Goal: Check status: Check status

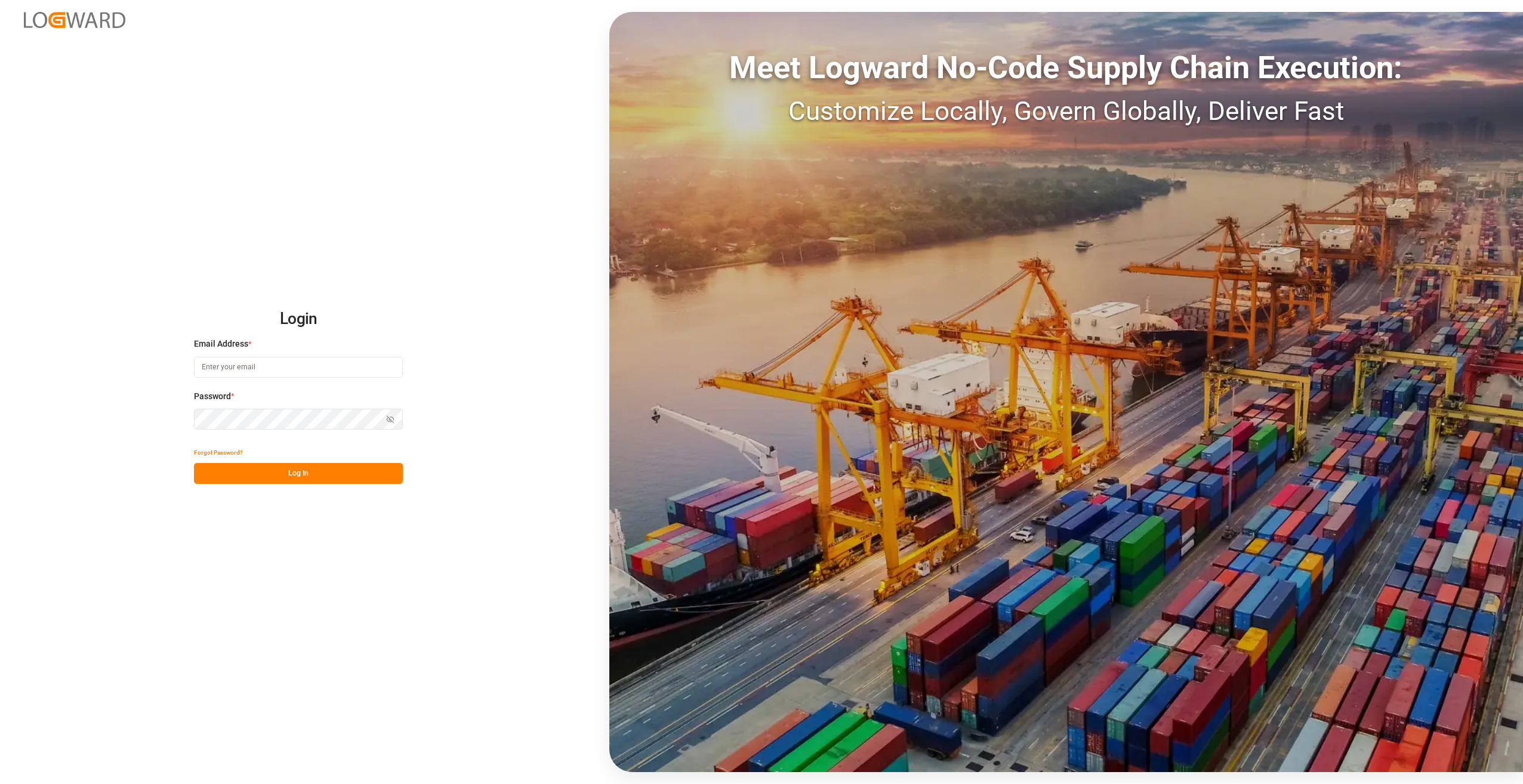
type input "[EMAIL_ADDRESS][DOMAIN_NAME]"
click at [322, 478] on button "Log In" at bounding box center [298, 473] width 209 height 21
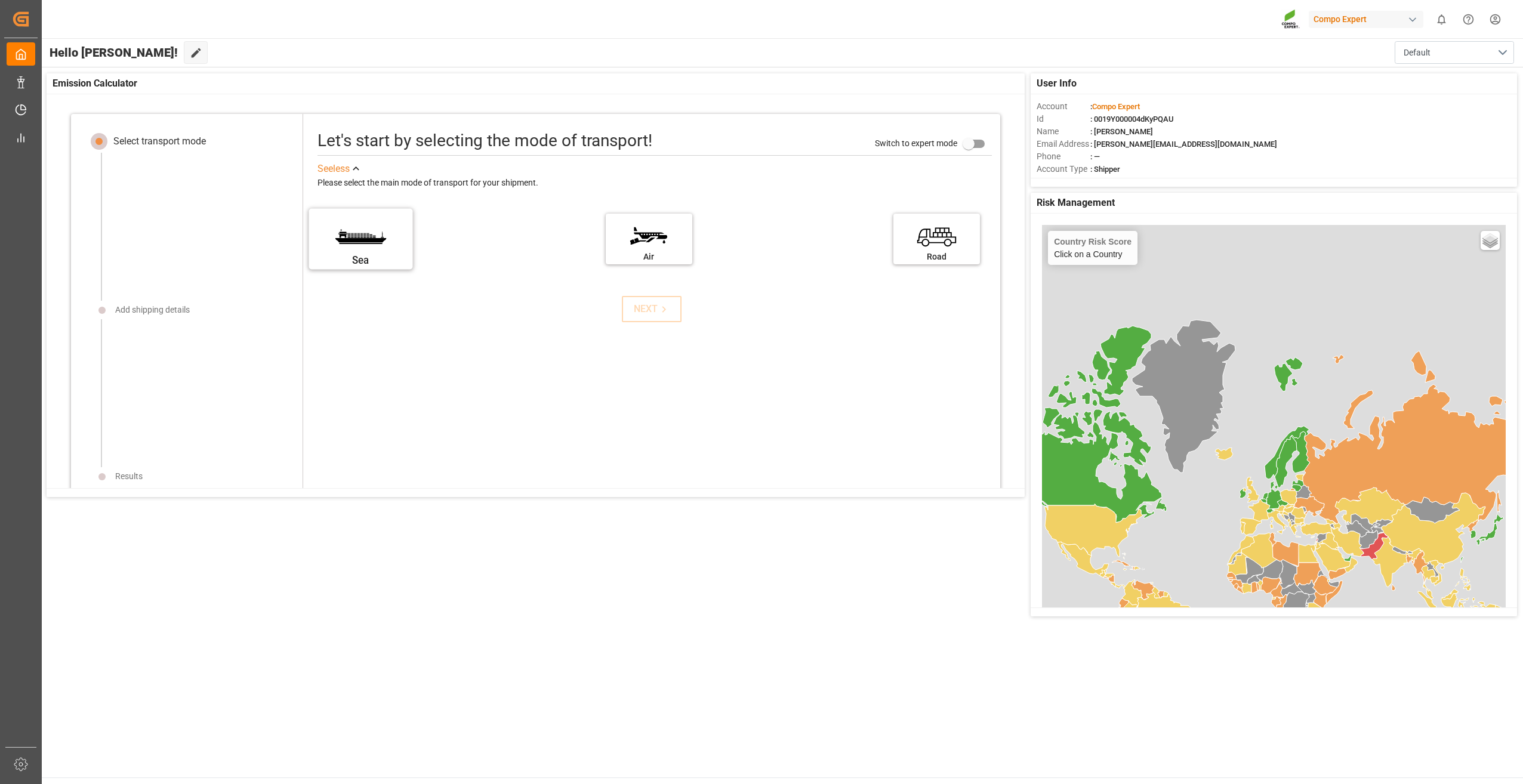
click at [380, 242] on label "Sea" at bounding box center [361, 235] width 90 height 50
click at [0, 0] on input "Sea" at bounding box center [0, 0] width 0 height 0
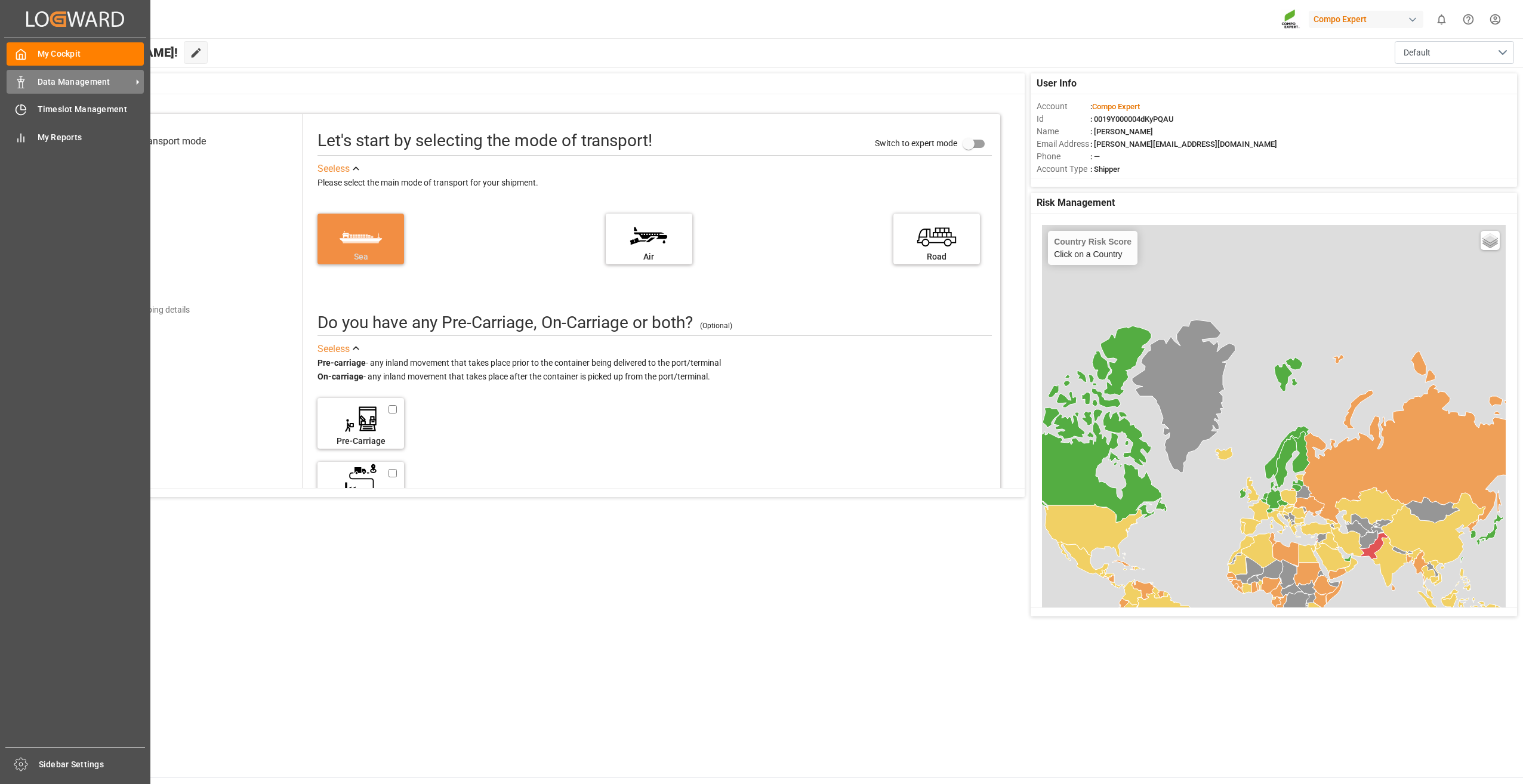
click at [138, 82] on icon at bounding box center [138, 82] width 2 height 5
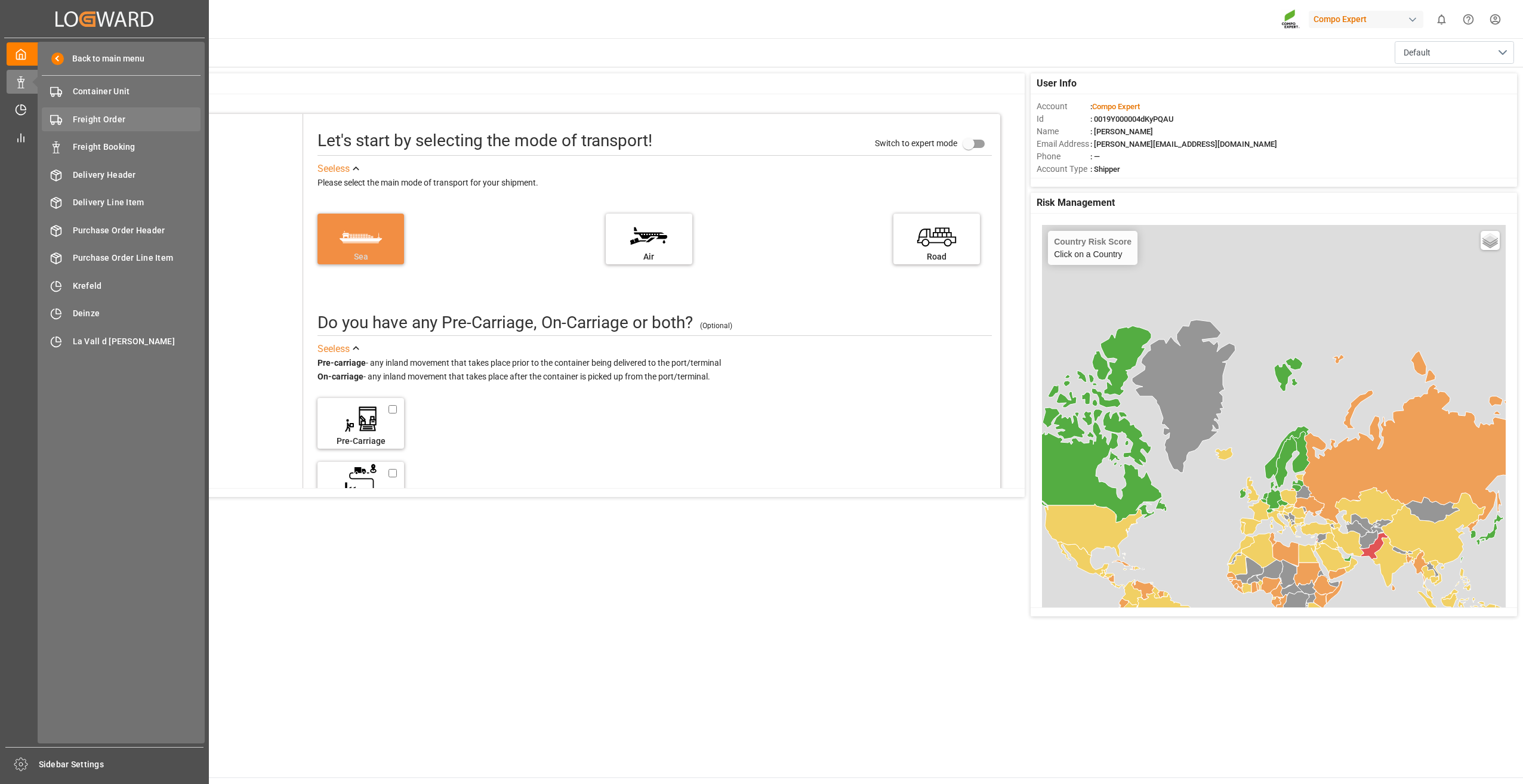
click at [125, 114] on span "Freight Order" at bounding box center [136, 120] width 128 height 12
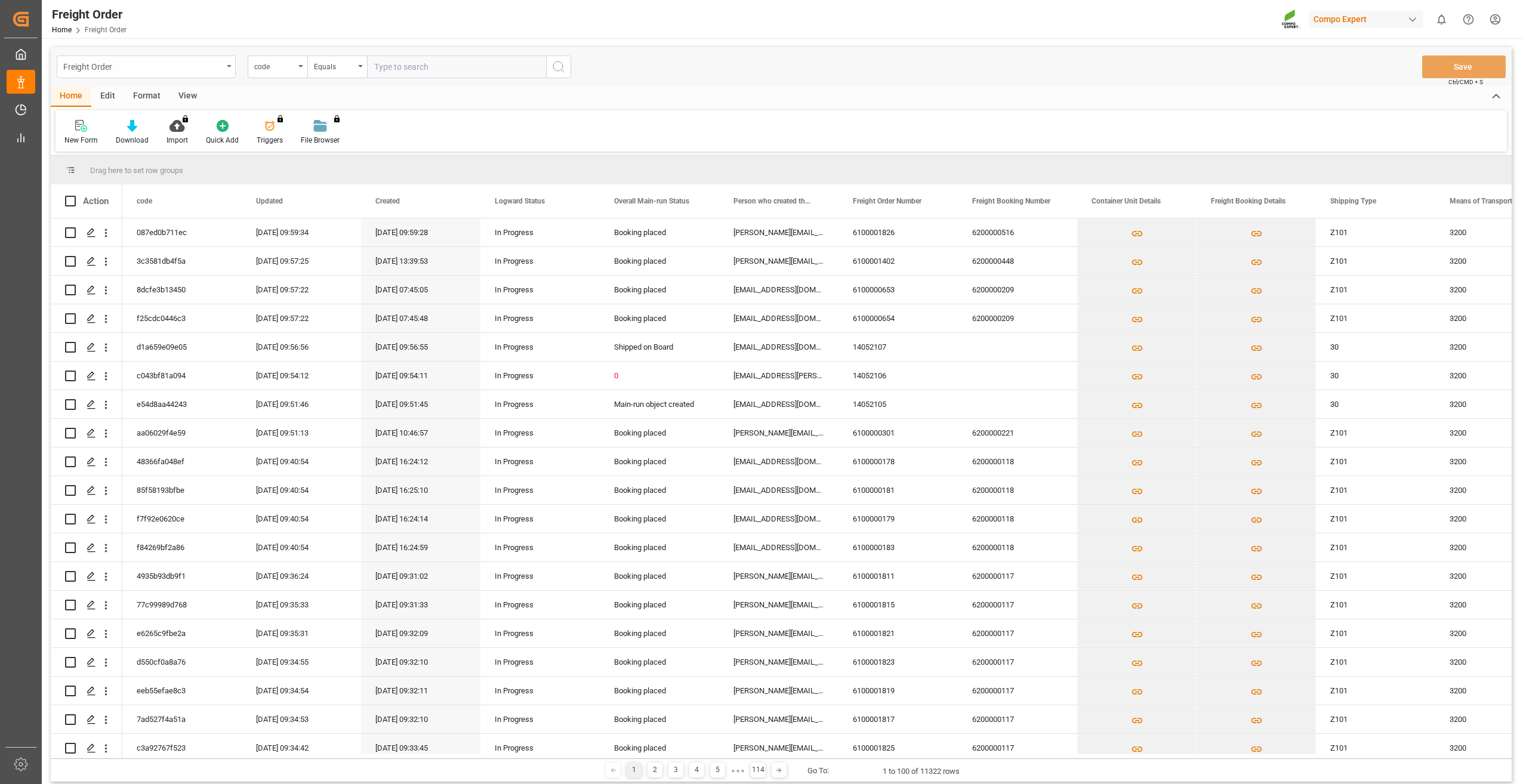
click at [211, 63] on div "Freight Order" at bounding box center [142, 66] width 159 height 15
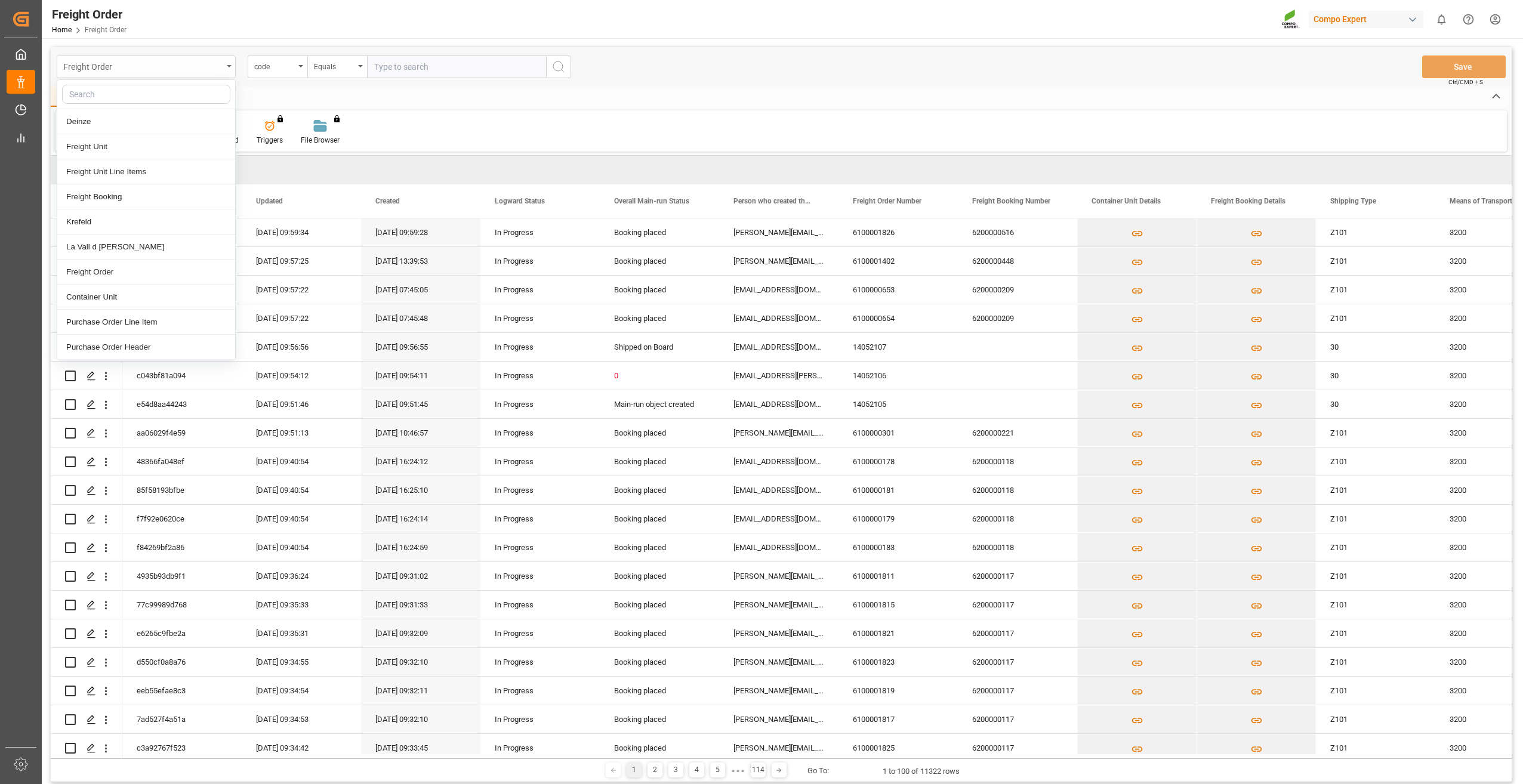
click at [211, 63] on div "Freight Order" at bounding box center [142, 66] width 159 height 15
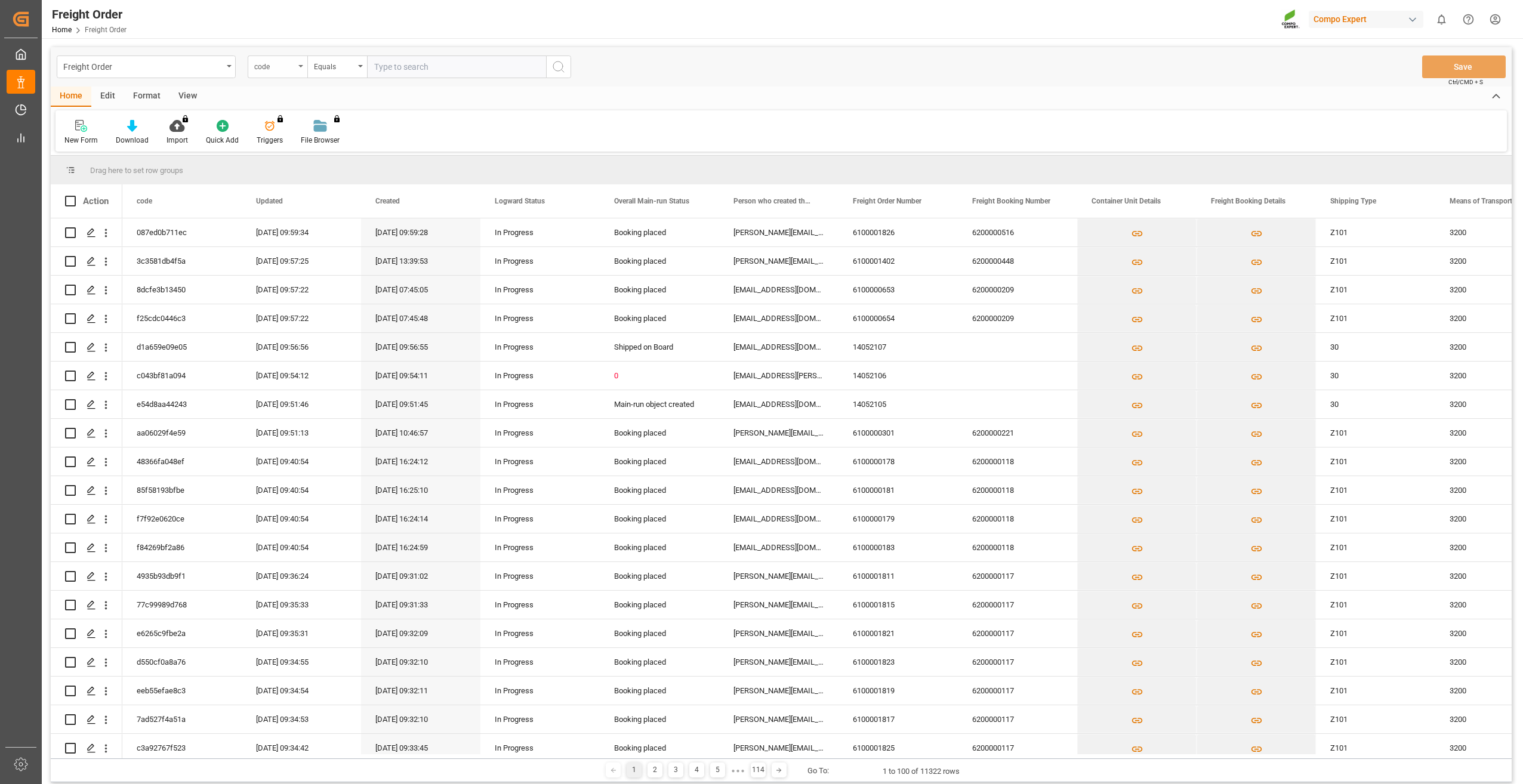
click at [297, 70] on div "code" at bounding box center [277, 66] width 60 height 23
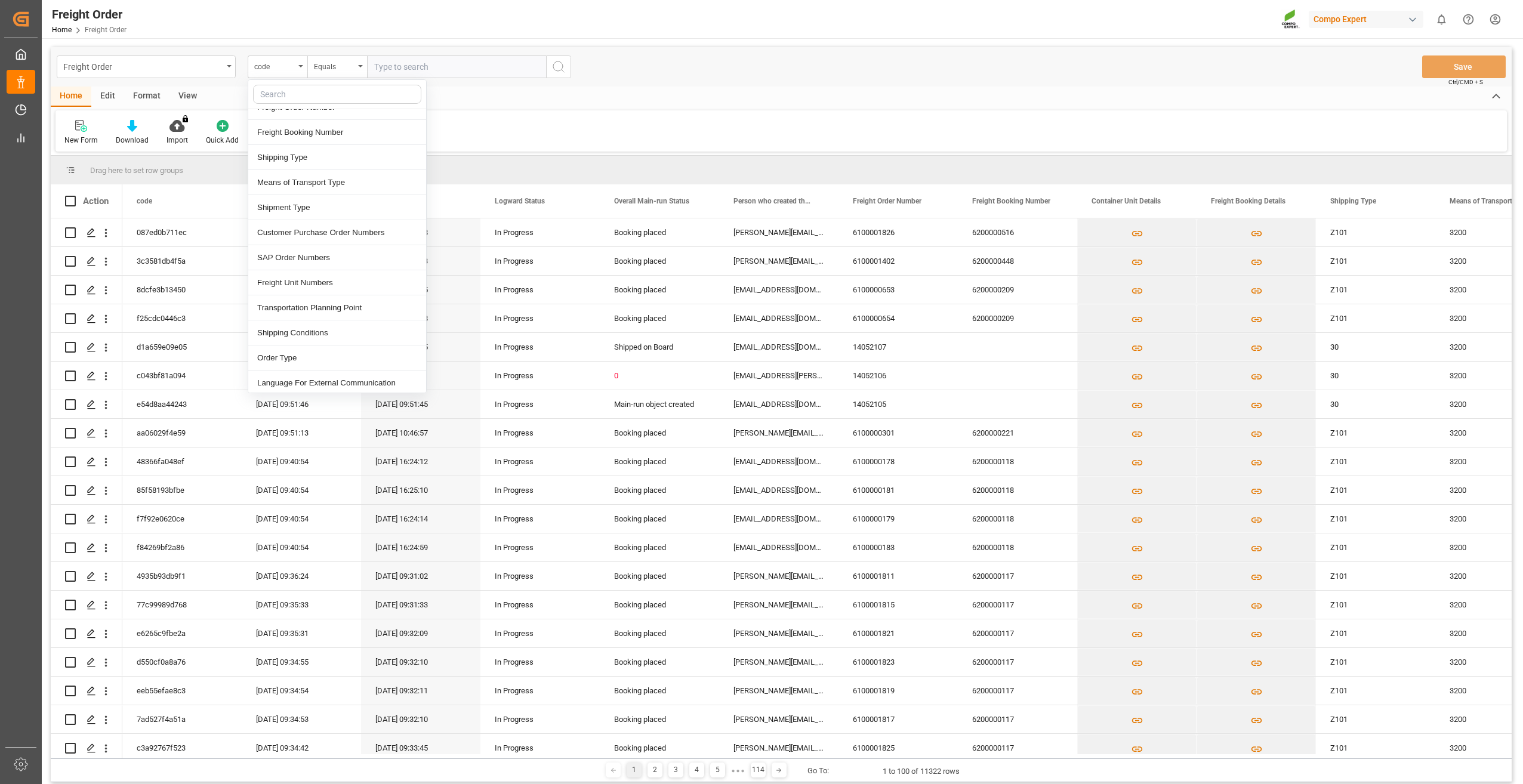
scroll to position [179, 0]
click at [312, 239] on div "SAP Order Numbers" at bounding box center [337, 243] width 178 height 25
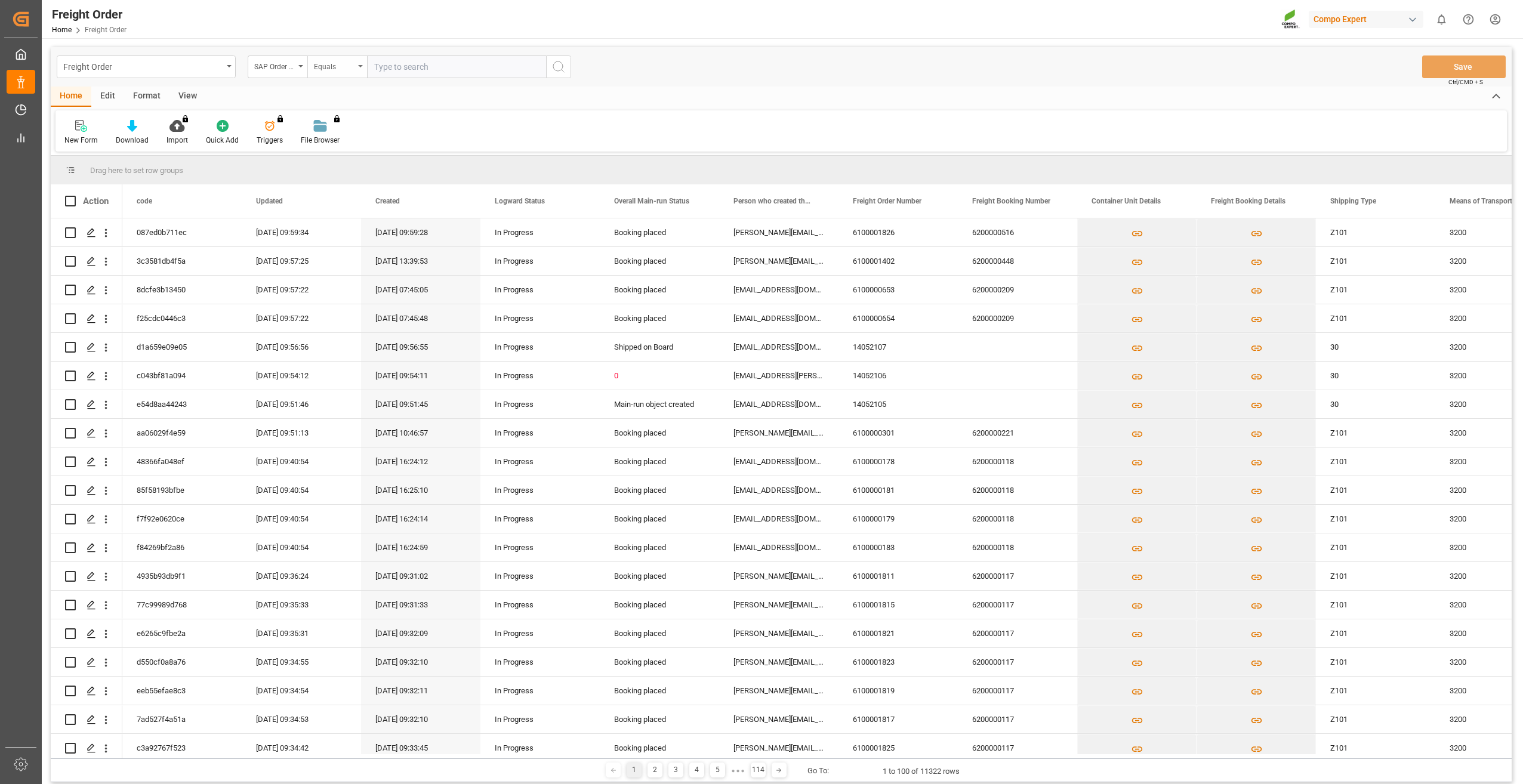
click at [322, 63] on div "Equals" at bounding box center [334, 65] width 40 height 14
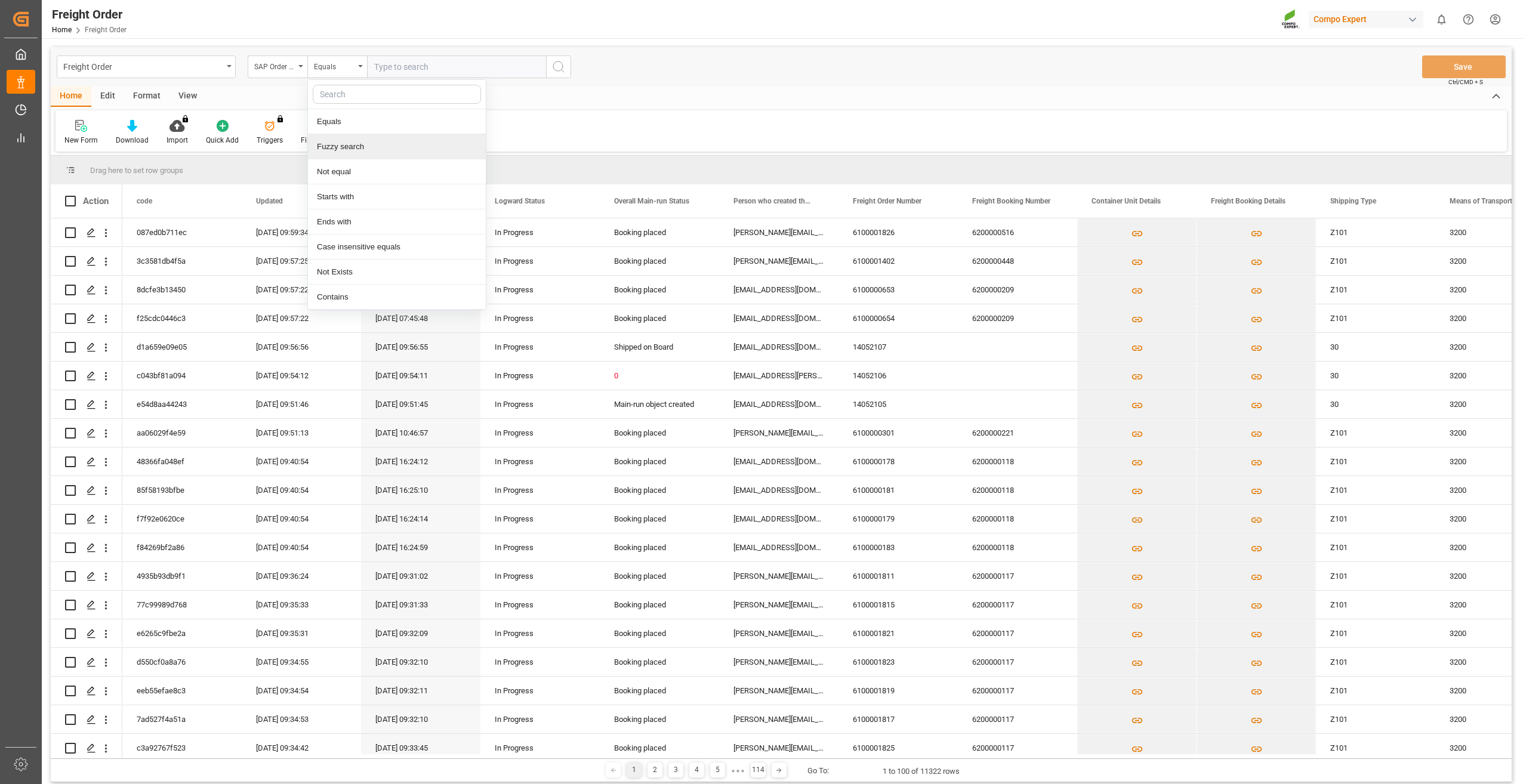
click at [361, 144] on div "Fuzzy search" at bounding box center [397, 146] width 178 height 25
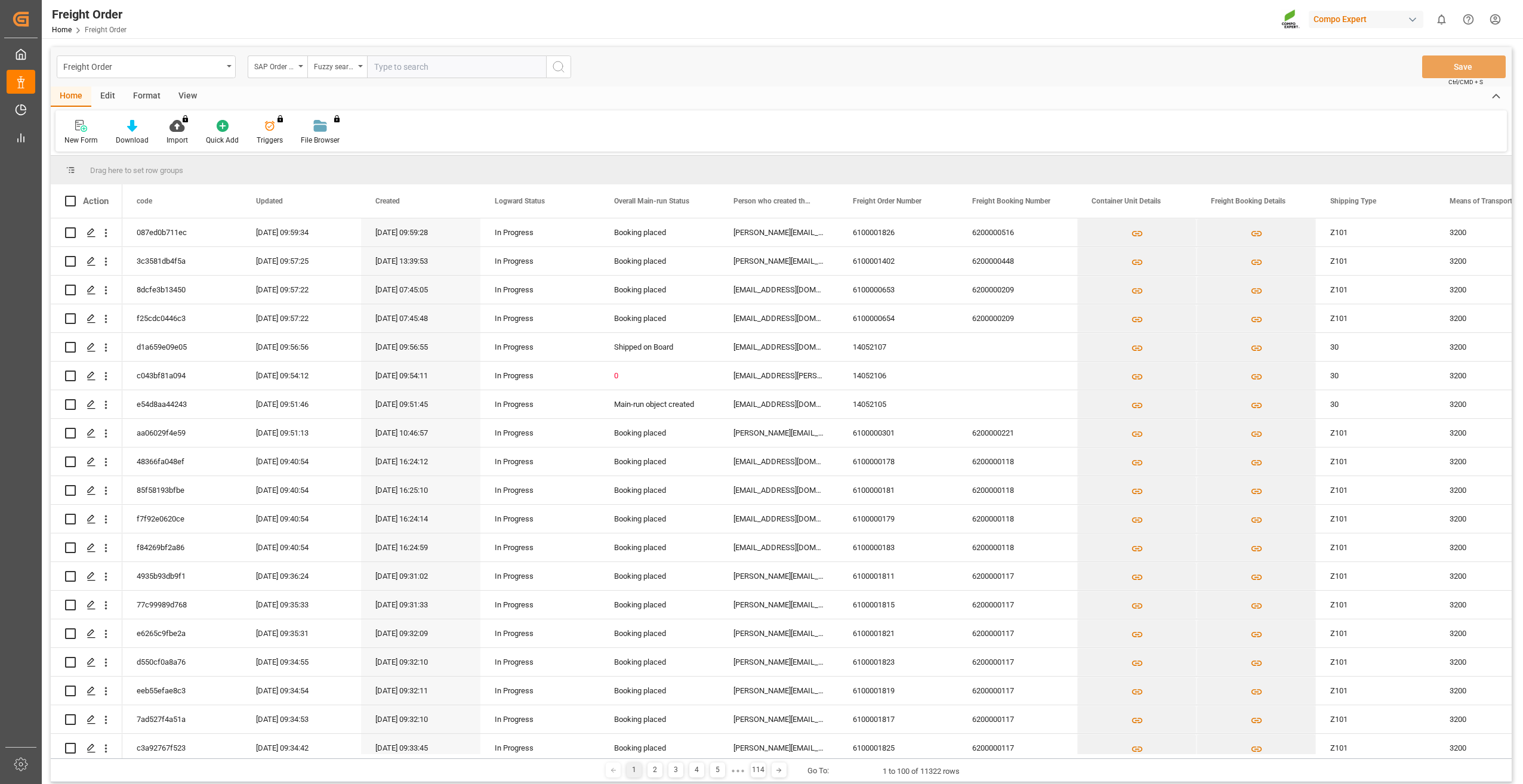
click at [409, 66] on input "text" at bounding box center [457, 66] width 179 height 23
type input "2000000092"
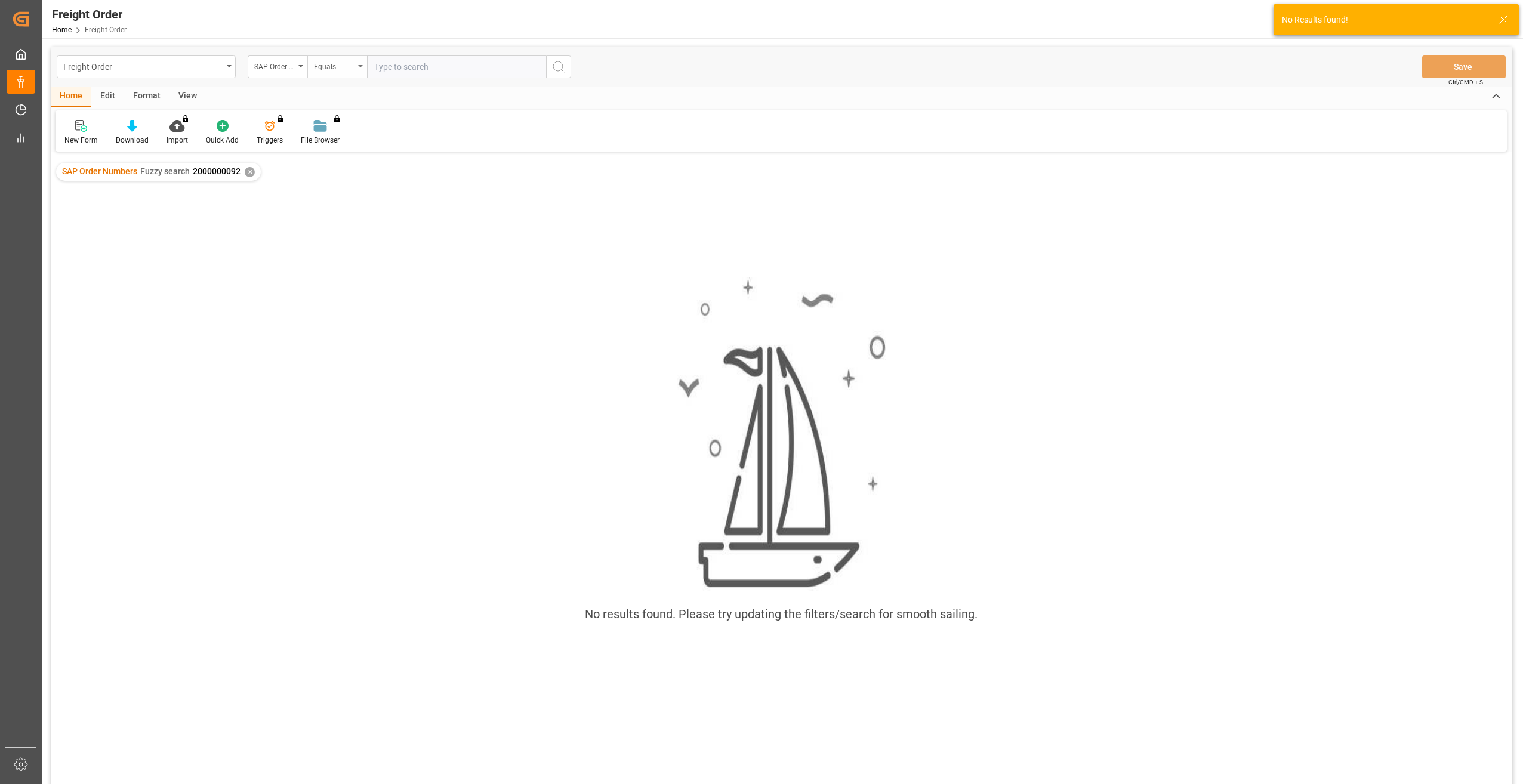
click at [342, 67] on div "Equals" at bounding box center [334, 65] width 40 height 14
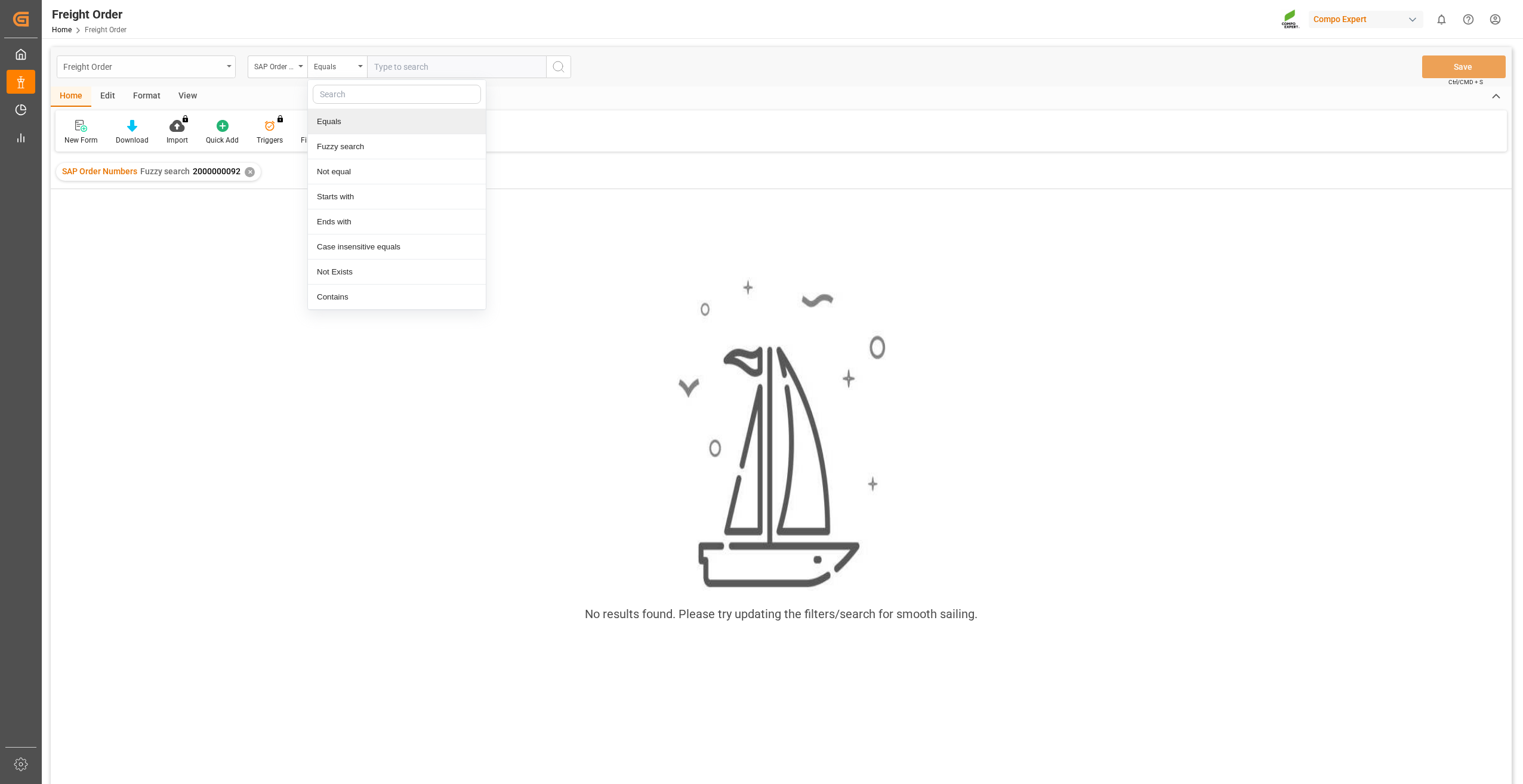
click at [219, 66] on div "Freight Order" at bounding box center [142, 66] width 159 height 15
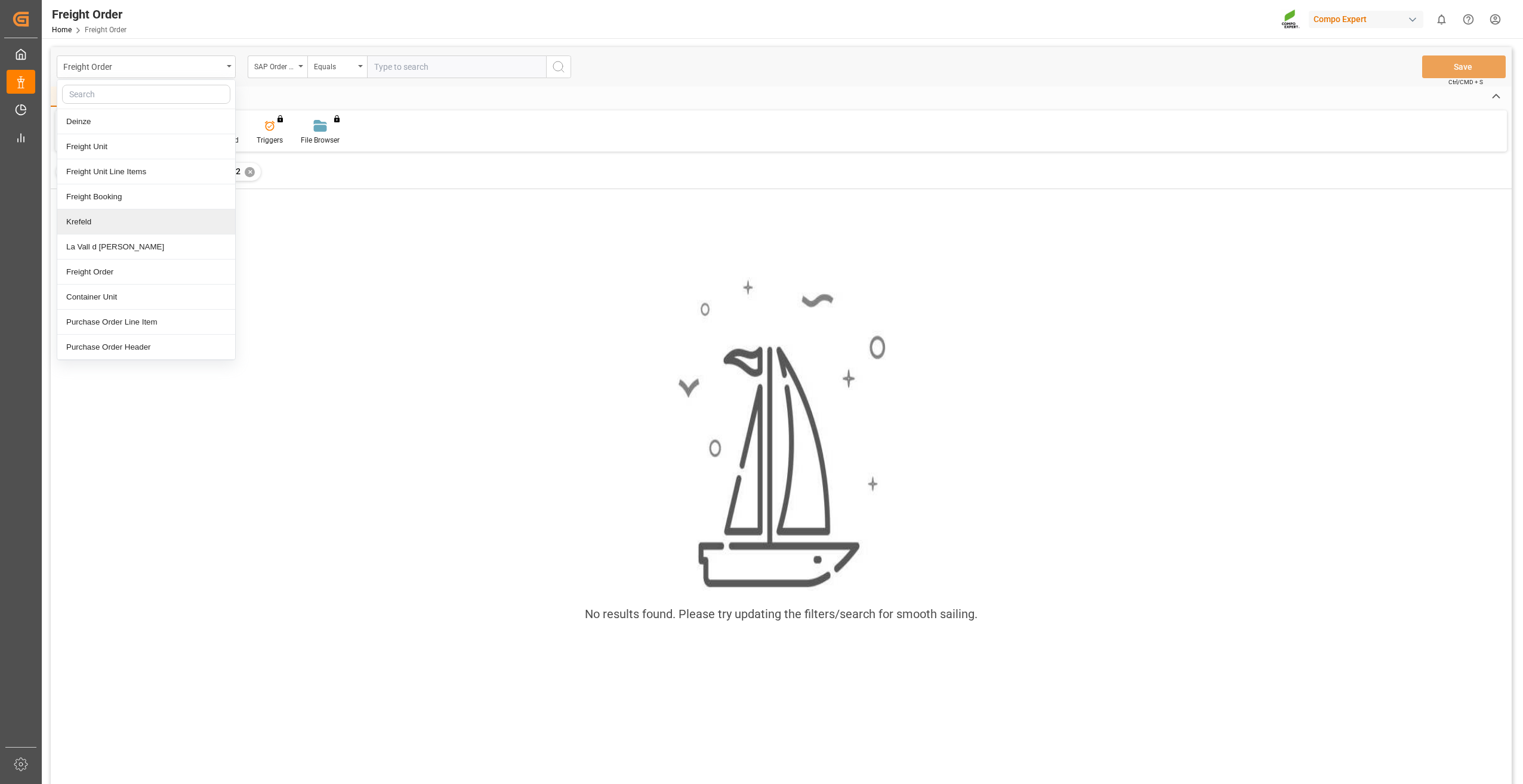
click at [129, 221] on div "Krefeld" at bounding box center [146, 222] width 178 height 25
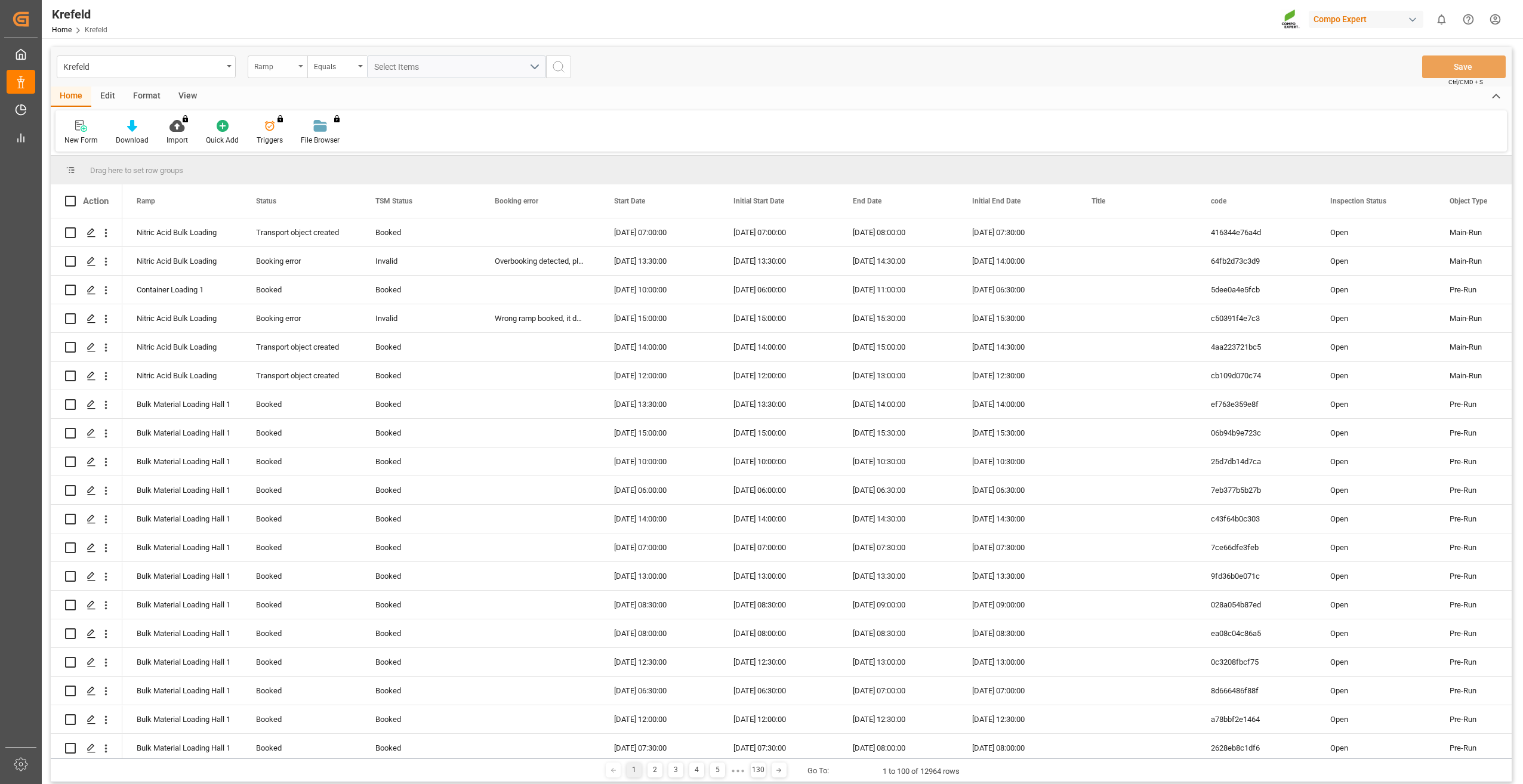
click at [294, 68] on div "Ramp" at bounding box center [274, 65] width 40 height 14
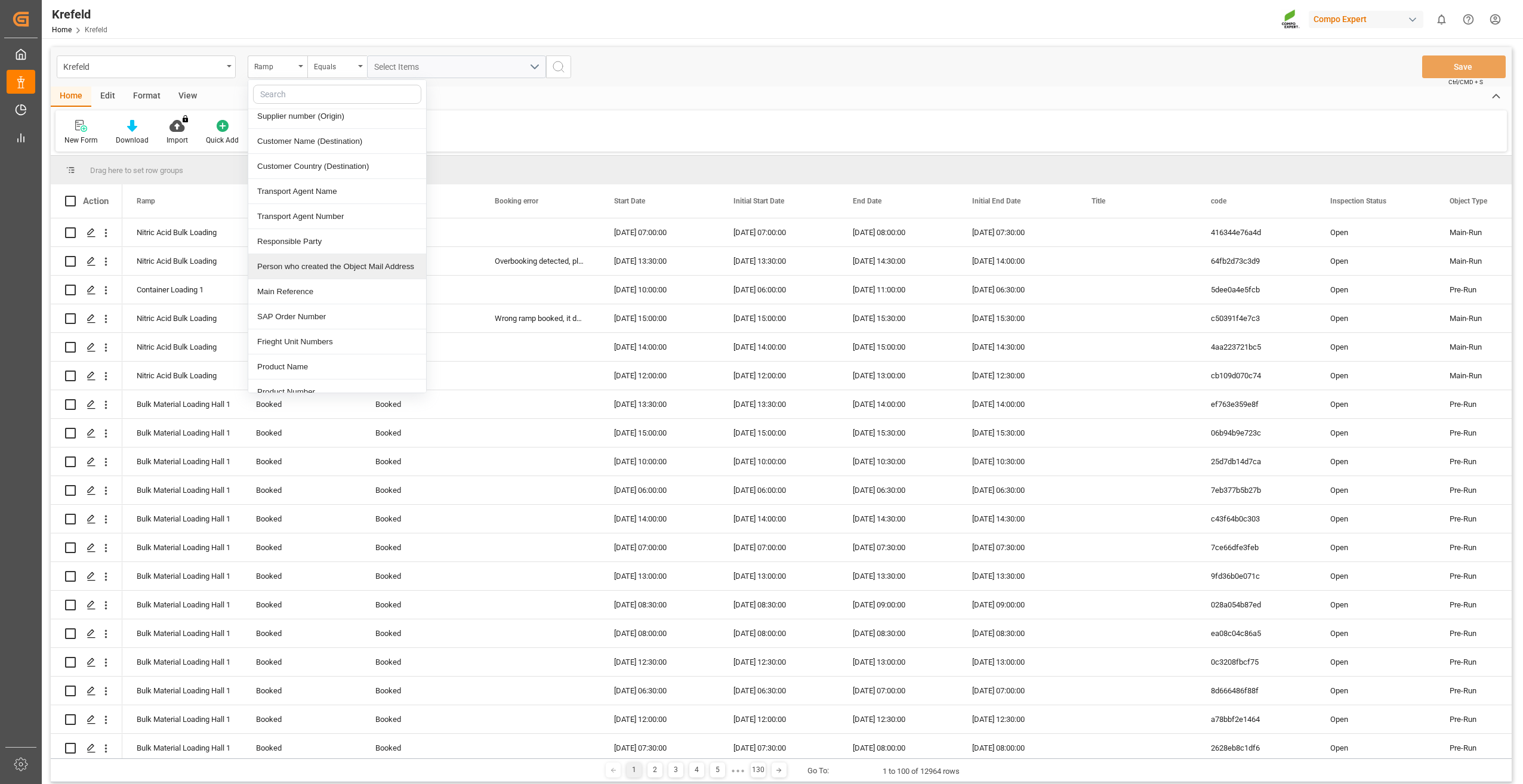
scroll to position [477, 0]
click at [350, 272] on div "Main Reference" at bounding box center [337, 270] width 178 height 25
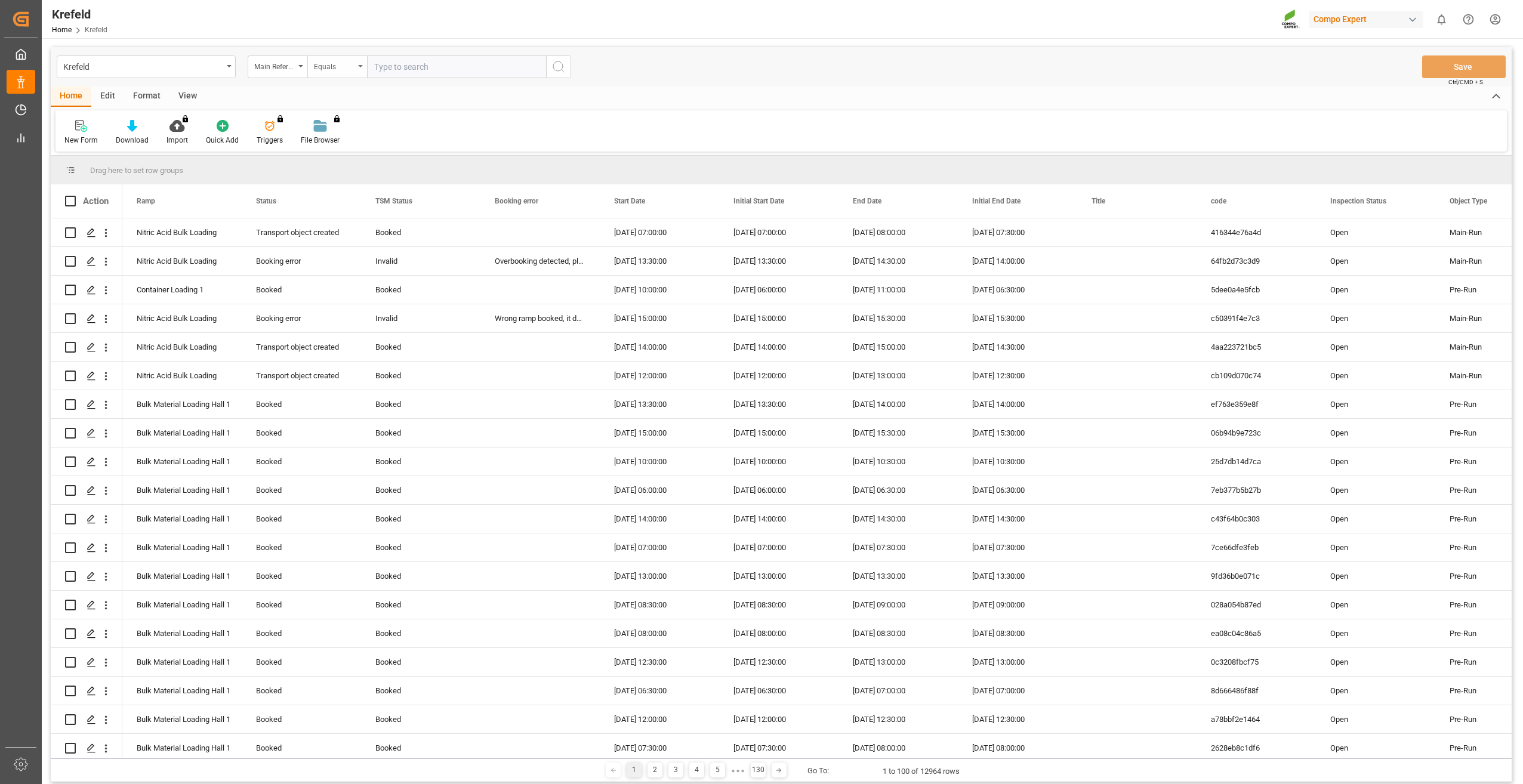
drag, startPoint x: 344, startPoint y: 70, endPoint x: 344, endPoint y: 77, distance: 7.0
click at [344, 72] on div "Equals" at bounding box center [337, 66] width 60 height 23
click at [356, 146] on div "Fuzzy search" at bounding box center [397, 146] width 178 height 25
click at [403, 68] on input "text" at bounding box center [457, 66] width 179 height 23
type input "620"
